Goal: Information Seeking & Learning: Learn about a topic

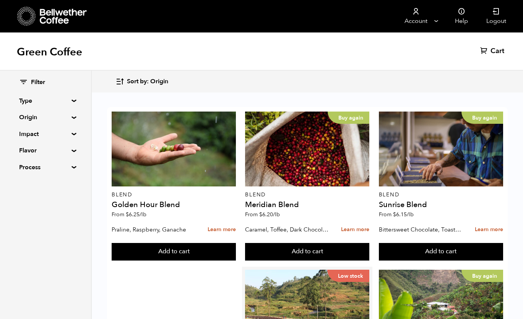
scroll to position [126, 0]
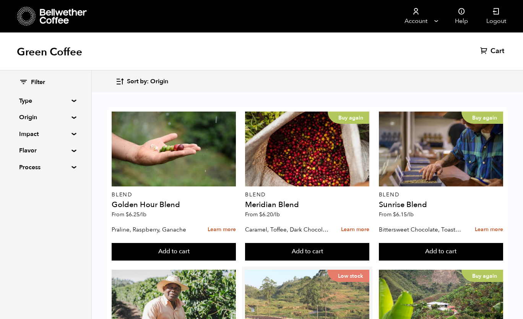
click at [326, 270] on div "Low stock" at bounding box center [307, 307] width 124 height 75
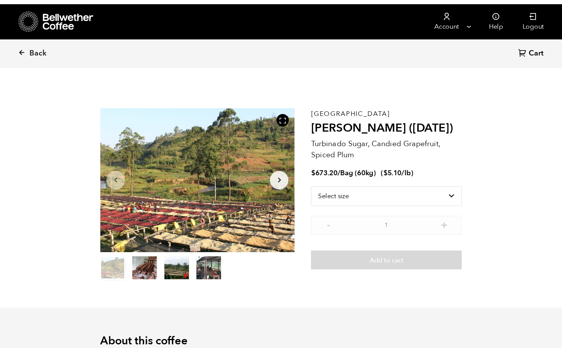
scroll to position [332, 327]
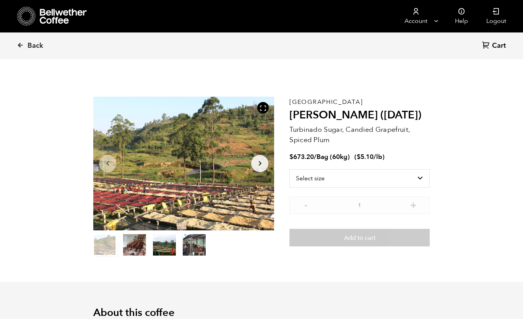
click at [101, 248] on button "item 0" at bounding box center [104, 246] width 23 height 21
click at [110, 246] on button "item 0" at bounding box center [104, 246] width 23 height 21
click at [259, 161] on icon "Arrow Right" at bounding box center [259, 163] width 9 height 9
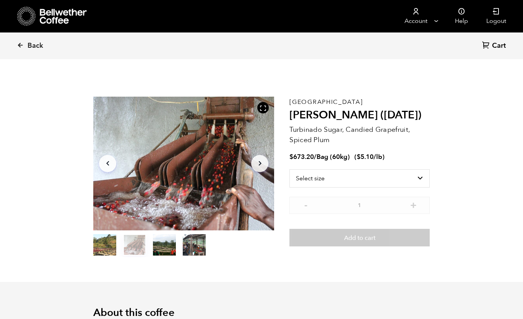
click at [259, 161] on icon "Arrow Right" at bounding box center [259, 163] width 9 height 9
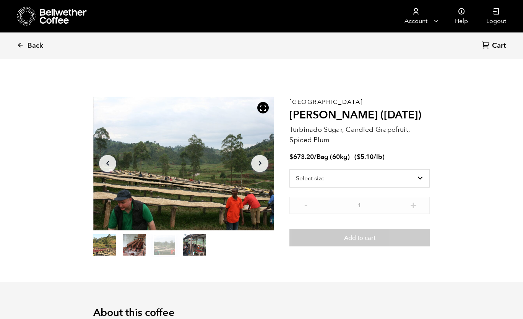
click at [259, 161] on icon "Arrow Right" at bounding box center [259, 163] width 9 height 9
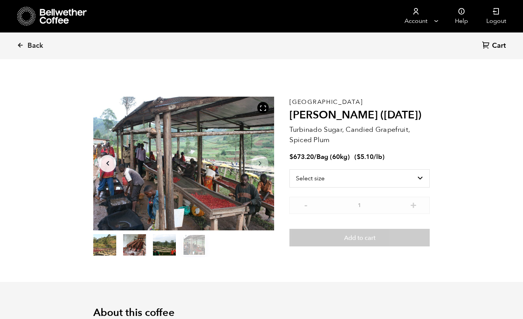
click at [259, 161] on icon "Arrow Right" at bounding box center [259, 163] width 9 height 9
click at [218, 170] on div at bounding box center [183, 164] width 181 height 134
click at [263, 108] on icon at bounding box center [262, 108] width 7 height 7
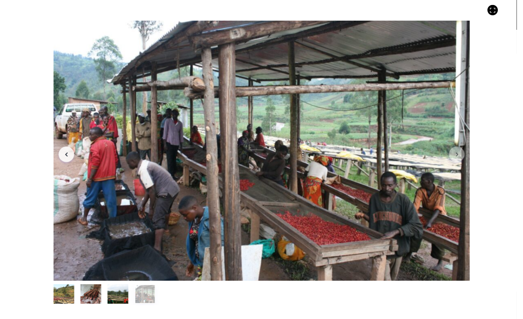
scroll to position [332, 407]
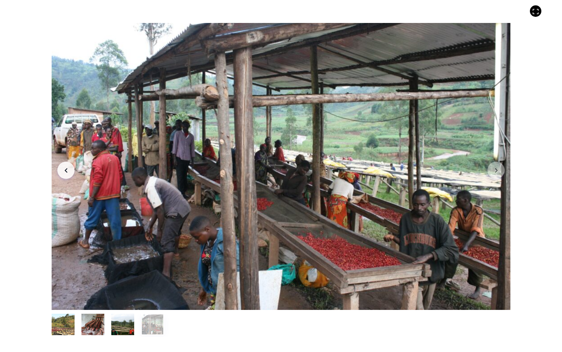
click at [151, 319] on button "item 3" at bounding box center [152, 325] width 23 height 21
click at [132, 319] on button "item 2" at bounding box center [122, 325] width 23 height 21
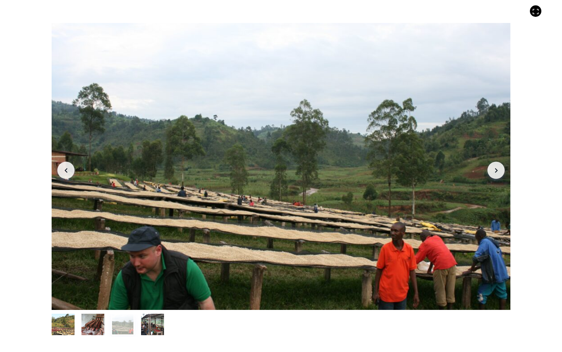
click at [96, 319] on button "item 1" at bounding box center [92, 325] width 23 height 21
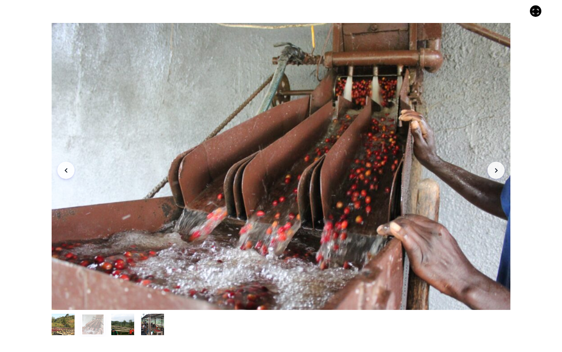
click at [71, 319] on button "item 0" at bounding box center [63, 325] width 23 height 21
click at [60, 319] on button "item 0" at bounding box center [63, 325] width 23 height 21
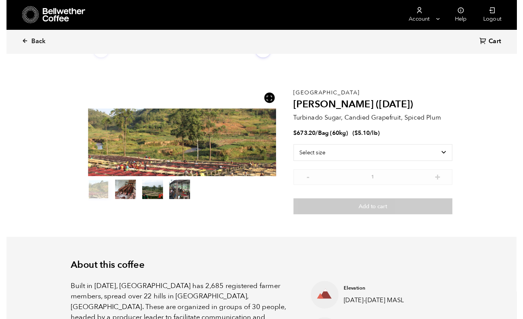
scroll to position [37879, 37885]
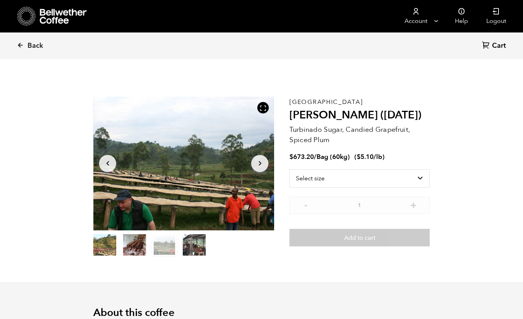
click at [300, 281] on section "Item 3 of 4 Arrow Left Arrow Right item 0 item 1 item 2 item 3 Item 3 of 4 Buru…" at bounding box center [261, 177] width 374 height 210
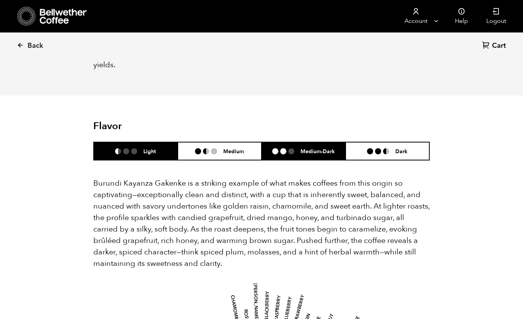
scroll to position [421, 0]
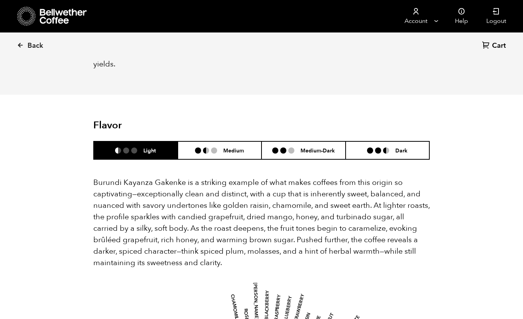
click at [163, 216] on p "Burundi Kayanza Gakenke is a striking example of what makes coffees from this o…" at bounding box center [261, 223] width 336 height 92
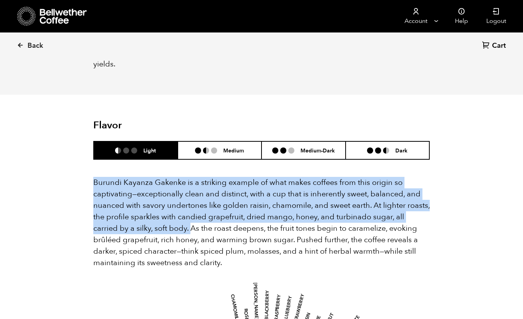
drag, startPoint x: 163, startPoint y: 216, endPoint x: 92, endPoint y: 167, distance: 86.6
copy p "Burundi Kayanza Gakenke is a striking example of what makes coffees from this o…"
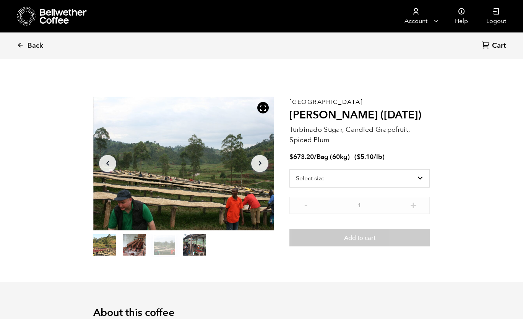
scroll to position [0, 0]
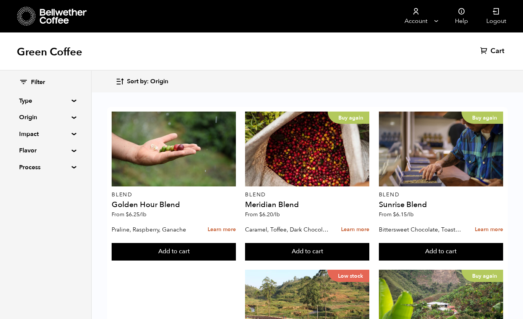
scroll to position [755, 0]
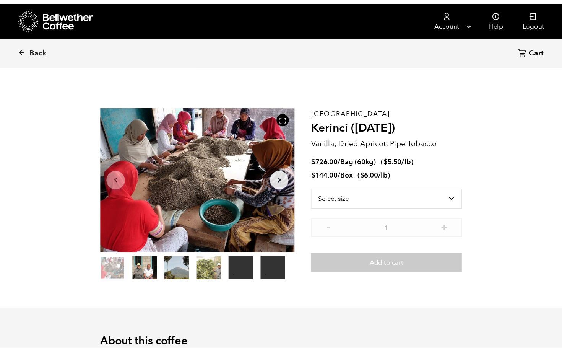
scroll to position [332, 327]
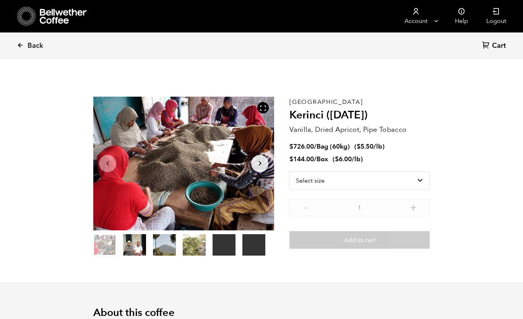
click at [160, 245] on button "item 2" at bounding box center [164, 246] width 23 height 21
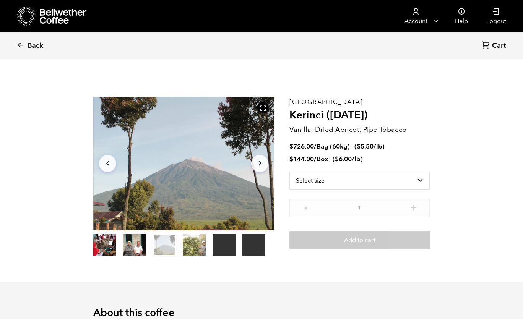
click at [262, 164] on icon "Arrow Right" at bounding box center [259, 163] width 9 height 9
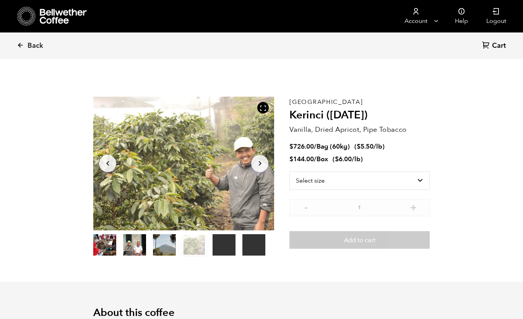
click at [262, 164] on icon "Arrow Right" at bounding box center [259, 163] width 9 height 9
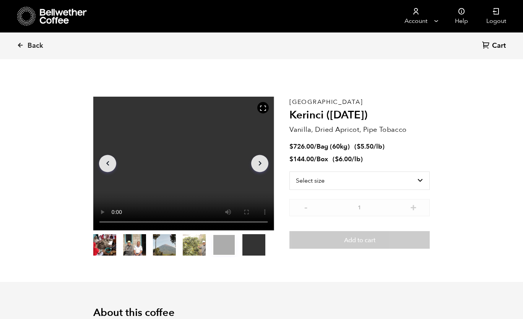
click at [262, 164] on icon "Arrow Right" at bounding box center [259, 163] width 9 height 9
click at [107, 163] on icon "button" at bounding box center [107, 163] width 3 height 5
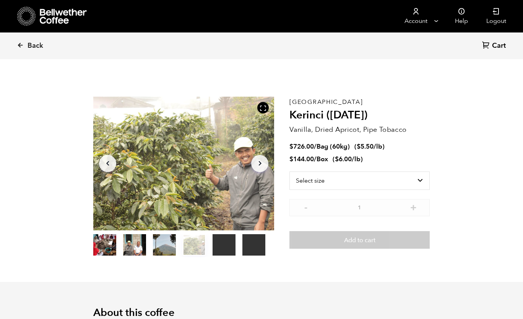
click at [104, 163] on icon "Arrow Left" at bounding box center [107, 163] width 9 height 9
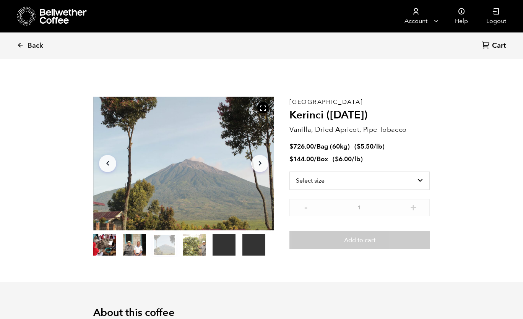
click at [195, 179] on div at bounding box center [183, 164] width 181 height 134
click at [263, 111] on icon at bounding box center [262, 108] width 7 height 7
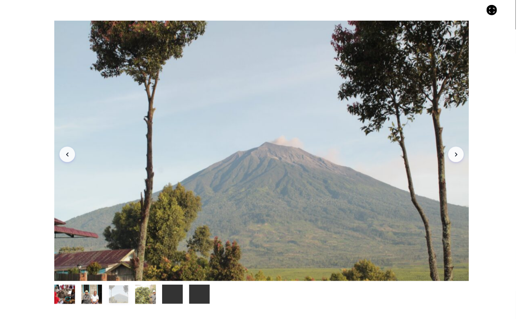
scroll to position [332, 407]
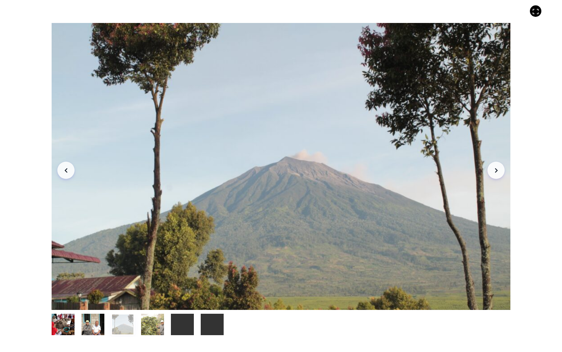
click at [92, 319] on button "item 1" at bounding box center [92, 325] width 23 height 21
click at [175, 194] on div at bounding box center [281, 166] width 459 height 287
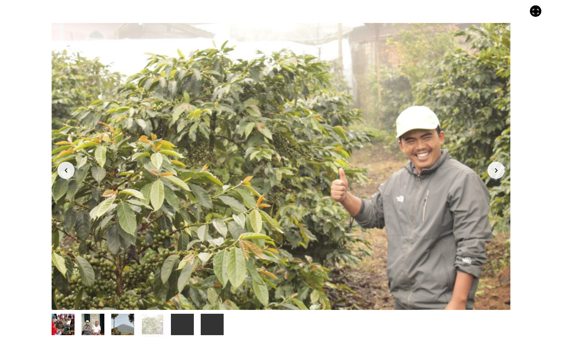
click at [63, 171] on icon "Arrow Left" at bounding box center [66, 169] width 9 height 9
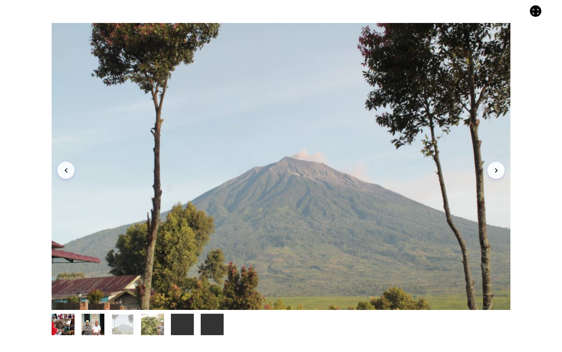
click at [63, 171] on icon "Arrow Left" at bounding box center [66, 169] width 9 height 9
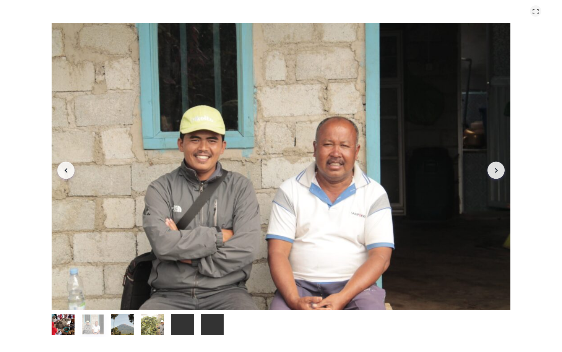
click at [522, 14] on icon at bounding box center [535, 11] width 7 height 7
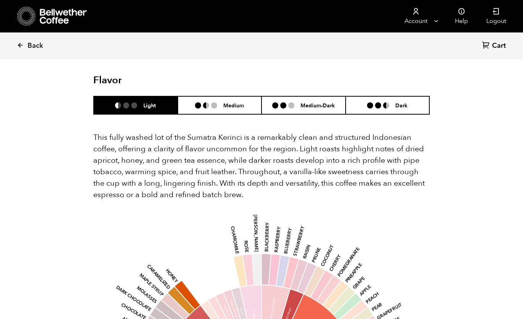
scroll to position [718, 0]
click at [220, 181] on p "This fully washed lot of the Sumatra Kerinci is a remarkably clean and structur…" at bounding box center [261, 166] width 336 height 69
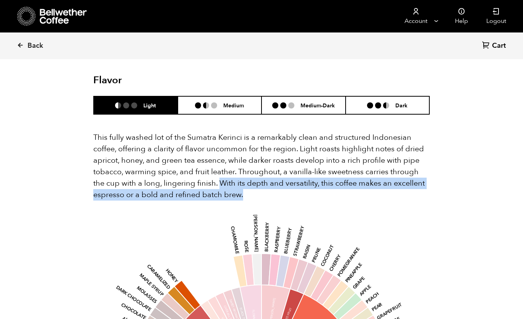
drag, startPoint x: 220, startPoint y: 181, endPoint x: 249, endPoint y: 190, distance: 30.5
click at [249, 191] on p "This fully washed lot of the Sumatra Kerinci is a remarkably clean and structur…" at bounding box center [261, 166] width 336 height 69
copy p "With its depth and versatility, this coffee makes an excellent espresso or a bo…"
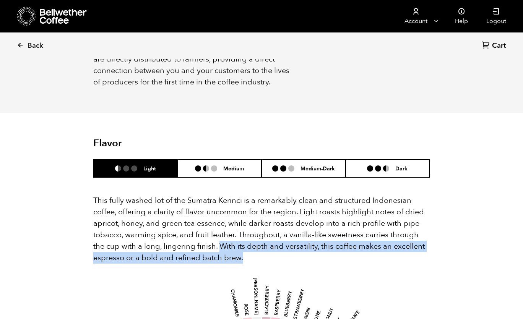
scroll to position [657, 0]
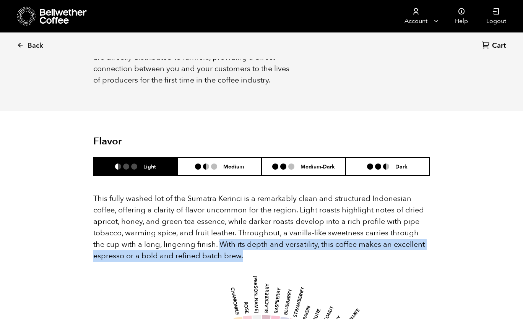
click at [219, 242] on p "This fully washed lot of the Sumatra Kerinci is a remarkably clean and structur…" at bounding box center [261, 227] width 336 height 69
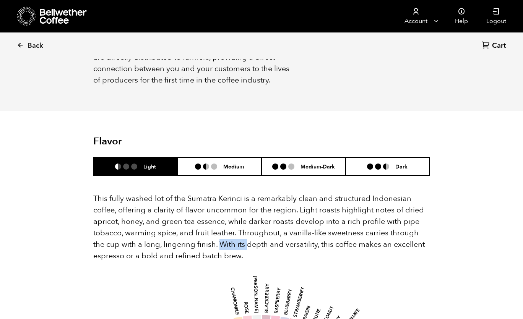
drag, startPoint x: 219, startPoint y: 242, endPoint x: 244, endPoint y: 247, distance: 25.8
click at [244, 247] on p "This fully washed lot of the Sumatra Kerinci is a remarkably clean and structur…" at bounding box center [261, 227] width 336 height 69
click at [245, 258] on p "This fully washed lot of the Sumatra Kerinci is a remarkably clean and structur…" at bounding box center [261, 227] width 336 height 69
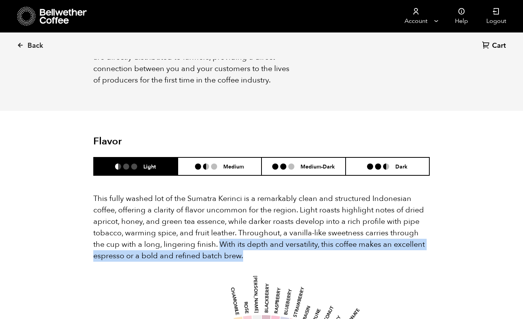
drag, startPoint x: 243, startPoint y: 258, endPoint x: 220, endPoint y: 245, distance: 25.8
click at [220, 245] on p "This fully washed lot of the Sumatra Kerinci is a remarkably clean and structur…" at bounding box center [261, 227] width 336 height 69
copy p "With its depth and versatility, this coffee makes an excellent espresso or a bo…"
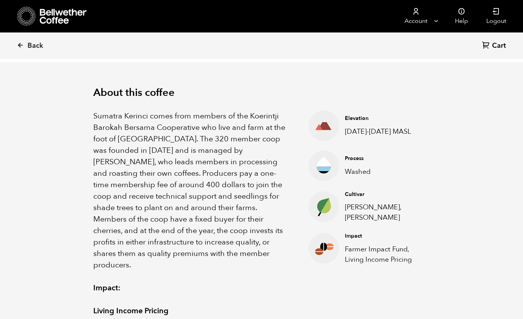
scroll to position [216, 0]
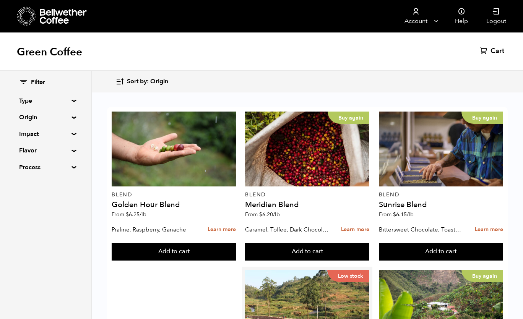
scroll to position [192, 0]
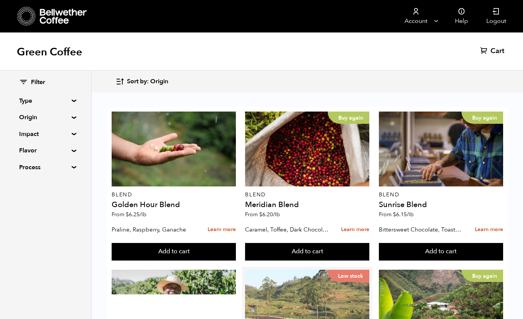
click at [293, 270] on div "Low stock" at bounding box center [307, 307] width 124 height 75
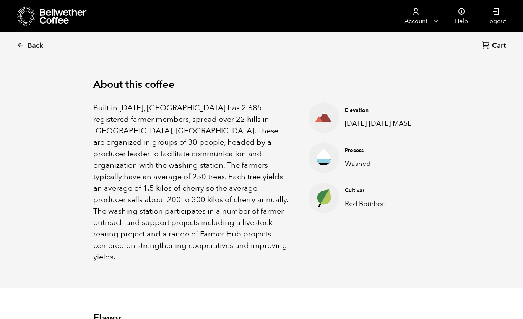
scroll to position [227, 0]
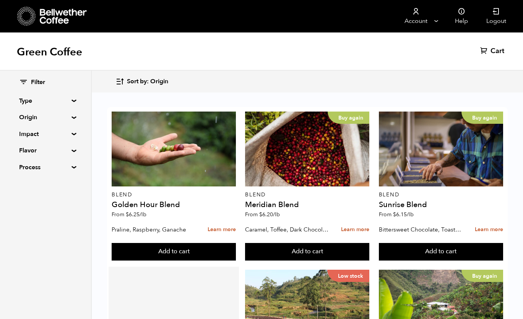
scroll to position [208, 0]
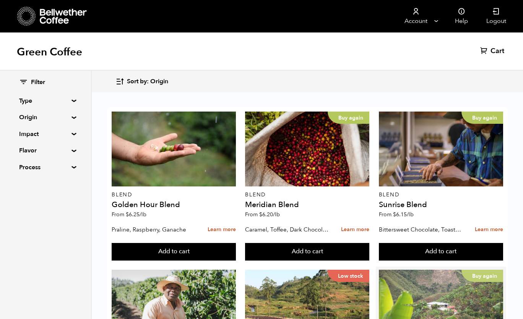
click at [423, 270] on div "Buy again" at bounding box center [441, 307] width 124 height 75
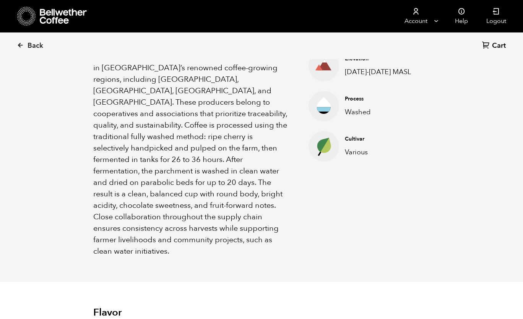
scroll to position [280, 0]
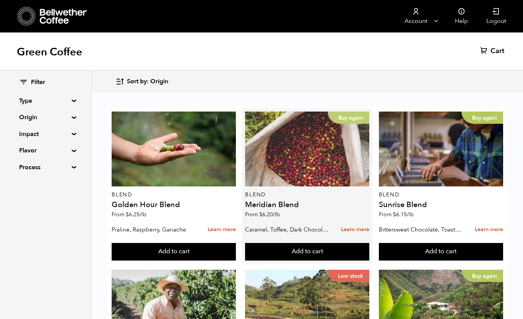
click at [303, 159] on div "Buy again" at bounding box center [307, 149] width 124 height 75
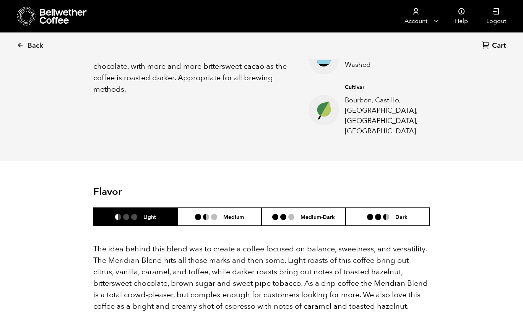
scroll to position [260, 0]
